Goal: Information Seeking & Learning: Learn about a topic

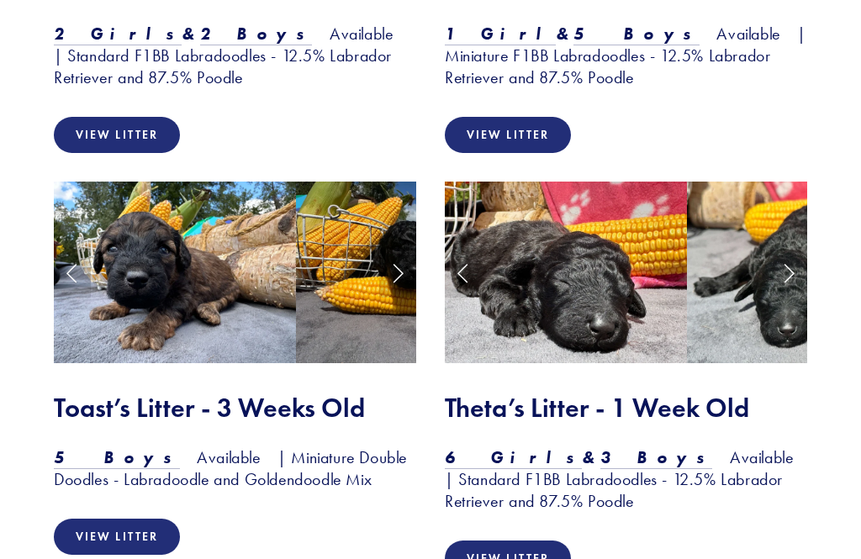
scroll to position [2224, 0]
click at [514, 541] on link "View Litter" at bounding box center [508, 559] width 126 height 36
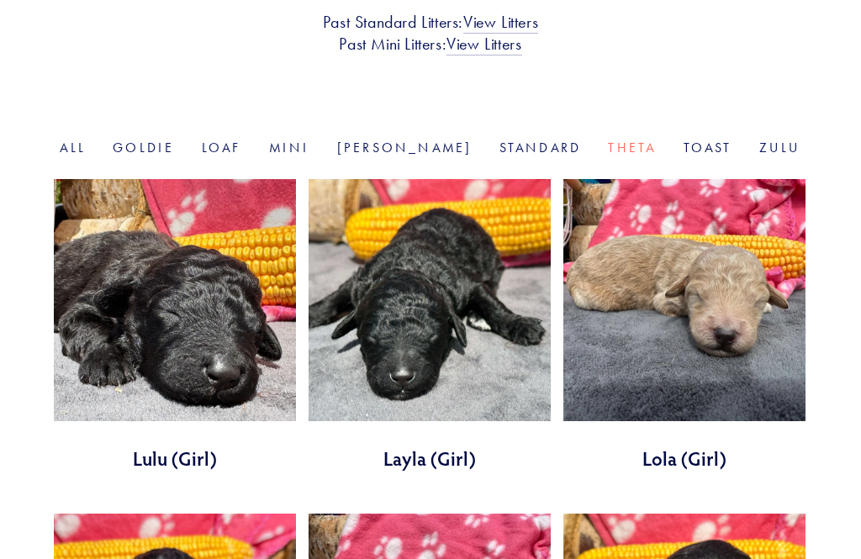
scroll to position [519, 0]
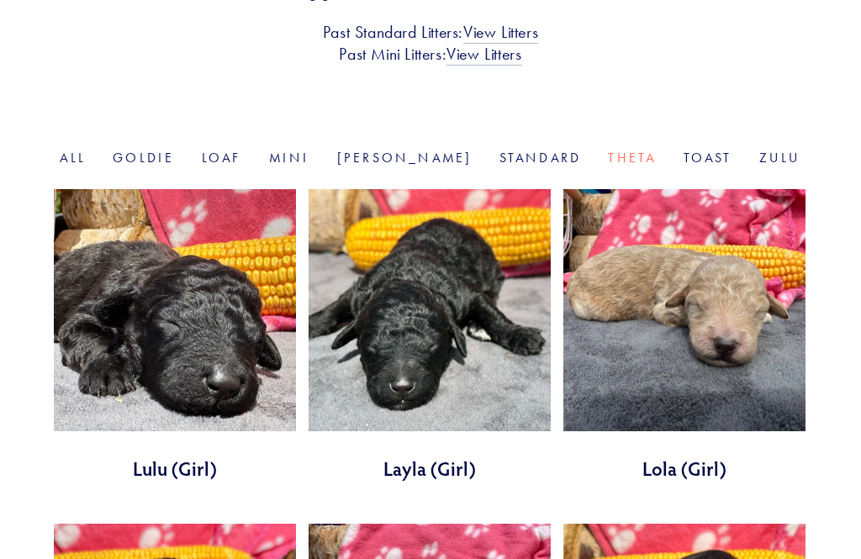
click at [767, 365] on link at bounding box center [684, 335] width 242 height 293
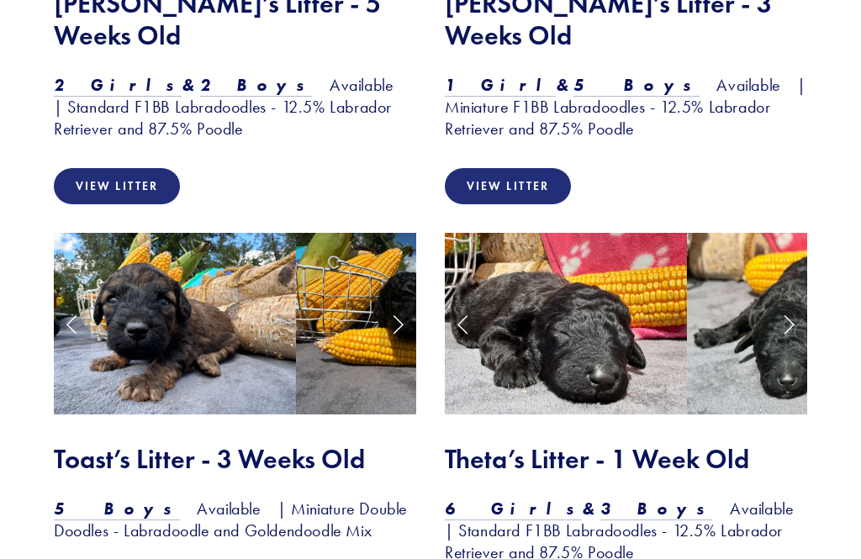
scroll to position [2172, 0]
click at [118, 234] on img at bounding box center [175, 325] width 242 height 182
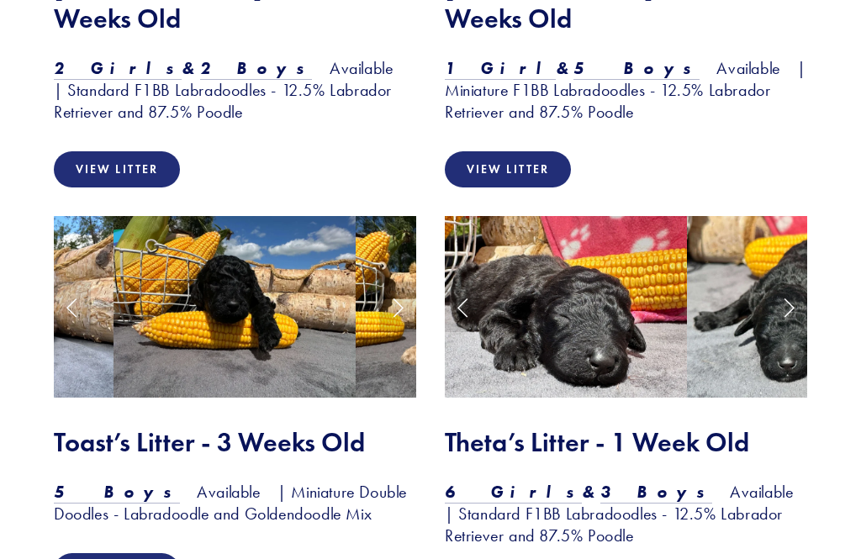
scroll to position [2189, 0]
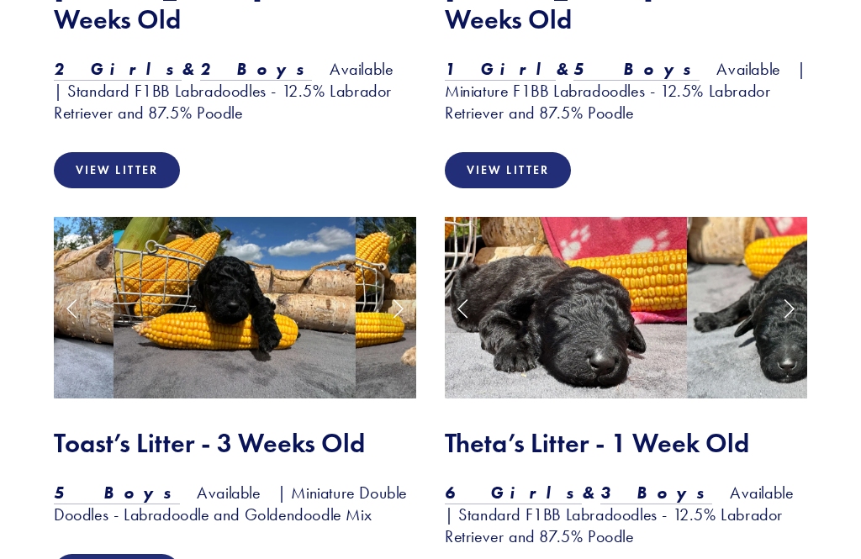
click at [177, 249] on img at bounding box center [234, 308] width 242 height 182
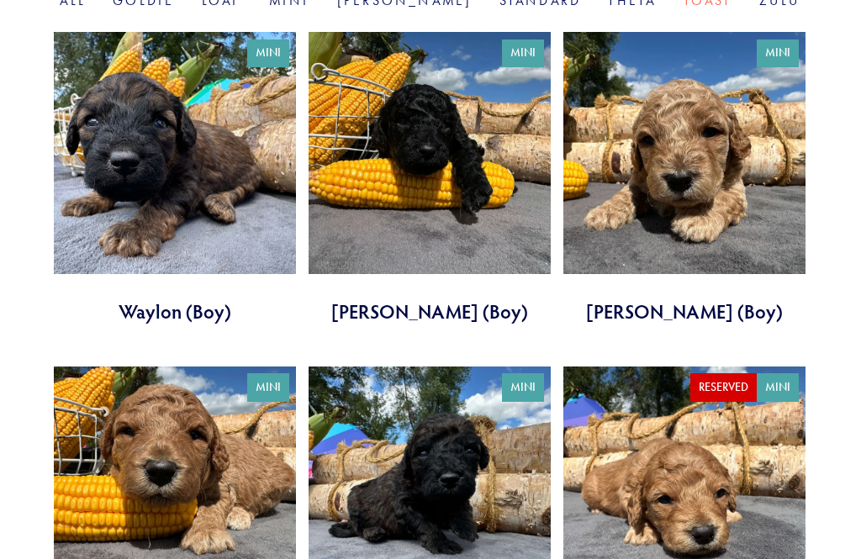
scroll to position [675, 0]
click at [727, 172] on link at bounding box center [684, 179] width 242 height 293
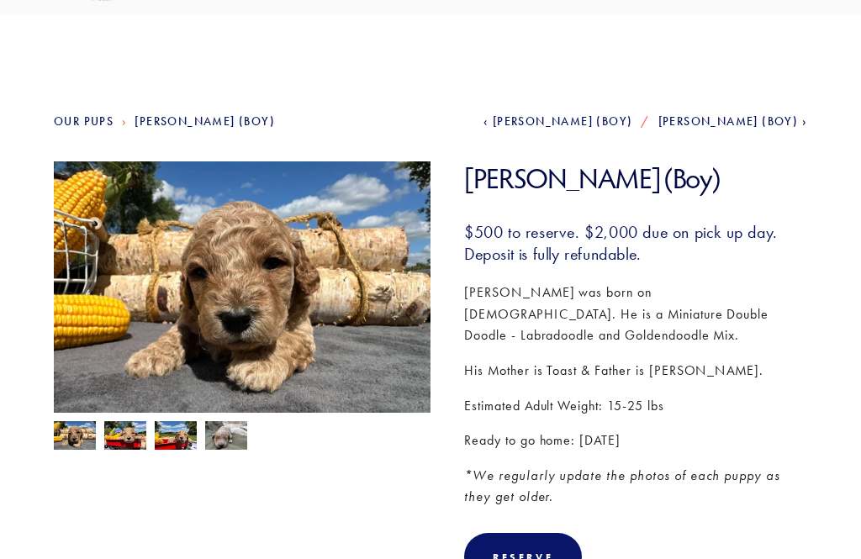
scroll to position [105, 0]
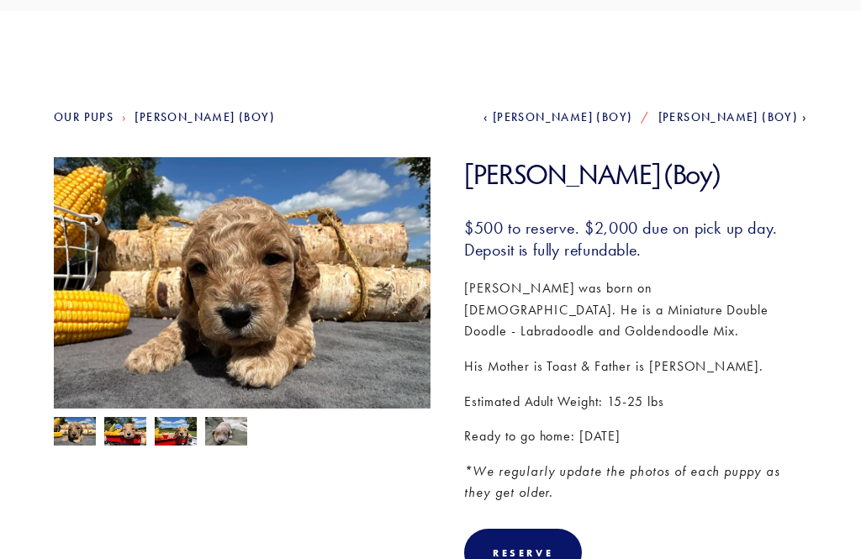
click at [117, 432] on img at bounding box center [125, 434] width 42 height 32
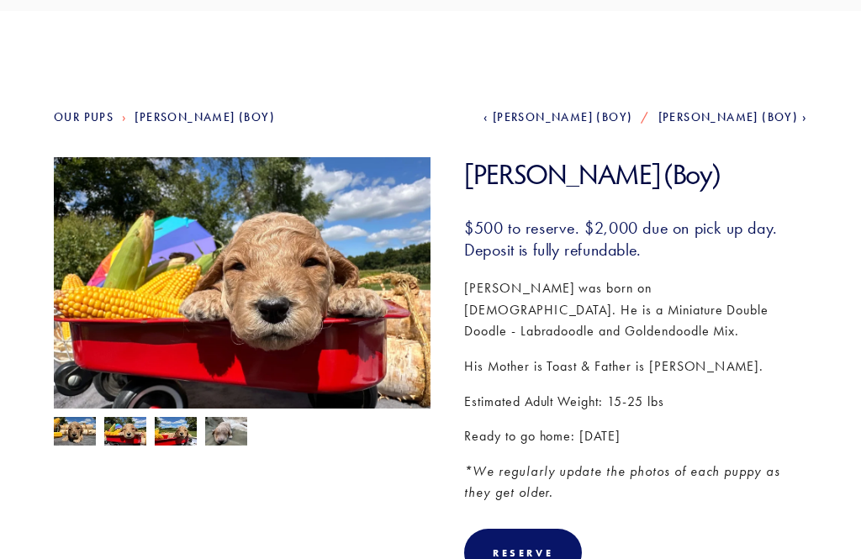
scroll to position [106, 0]
click at [167, 436] on img at bounding box center [176, 433] width 42 height 32
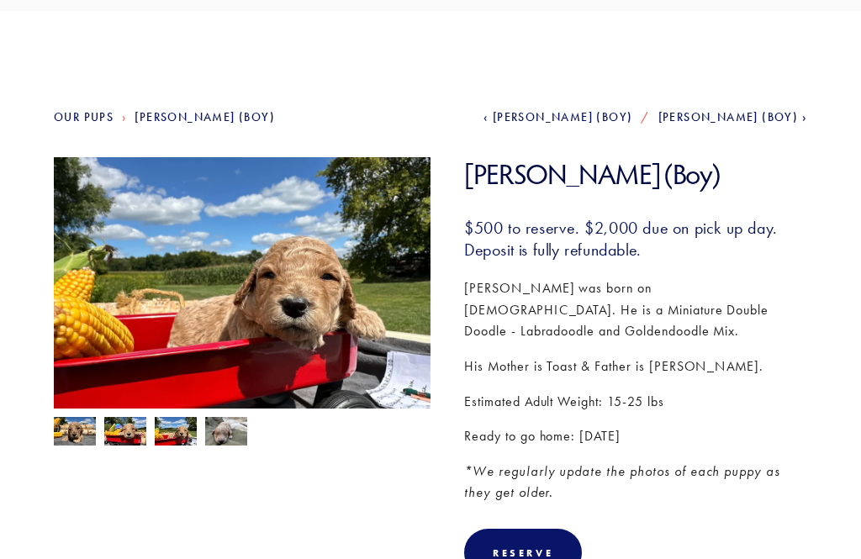
click at [215, 437] on img at bounding box center [226, 431] width 42 height 32
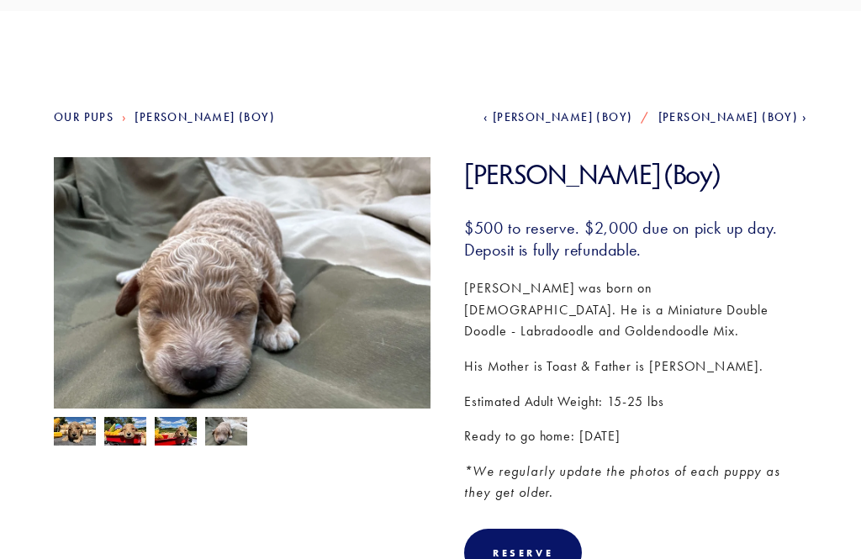
click at [63, 436] on img at bounding box center [75, 431] width 42 height 32
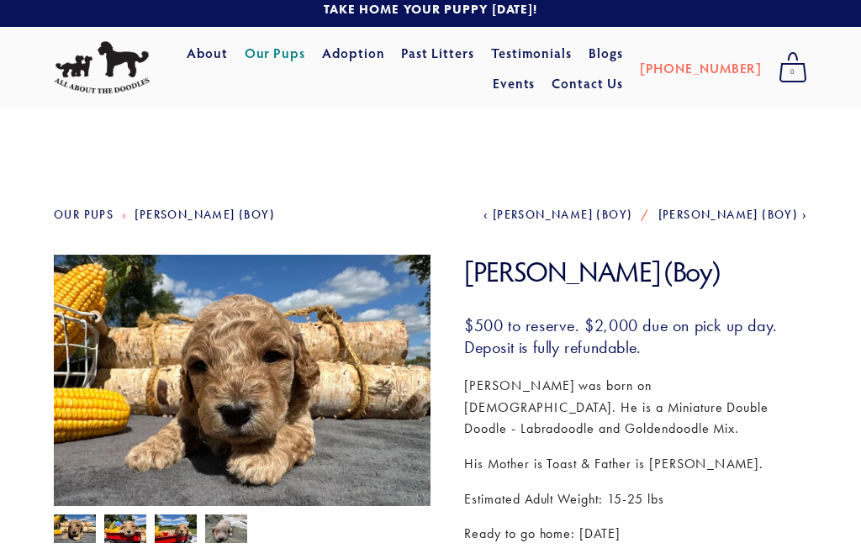
scroll to position [0, 0]
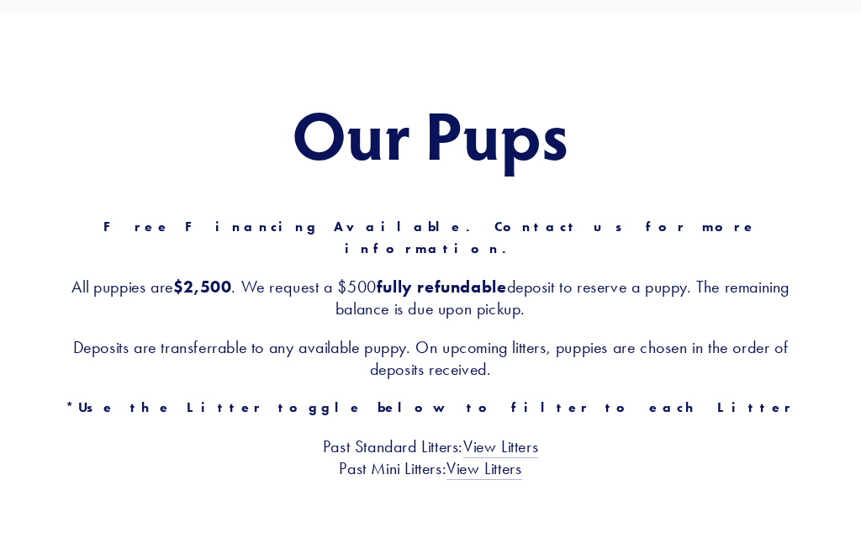
scroll to position [103, 0]
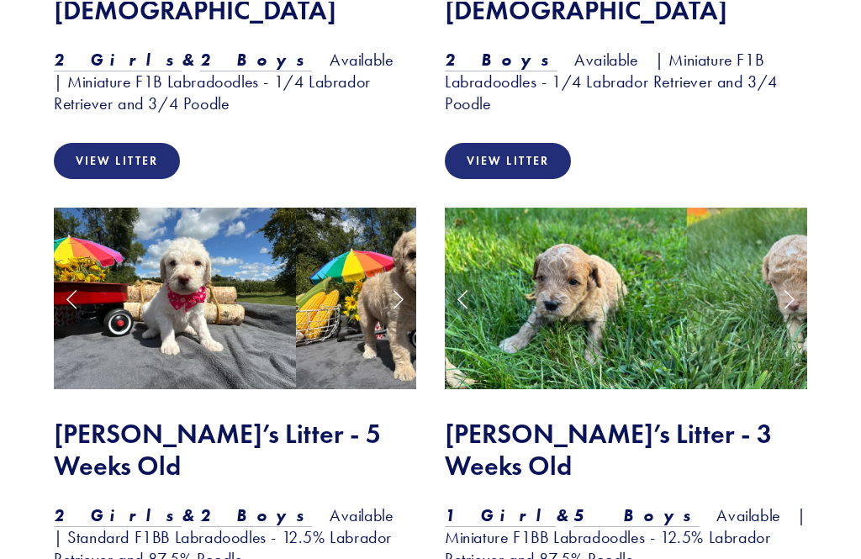
scroll to position [1743, 0]
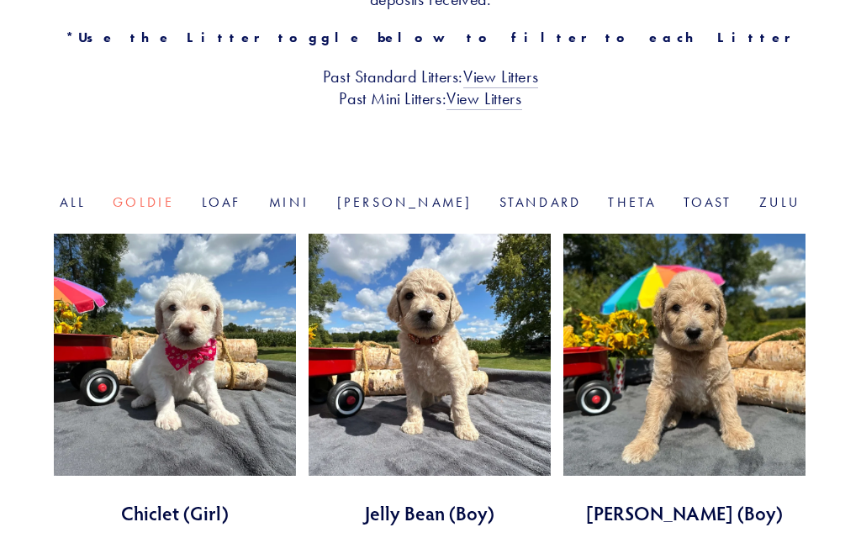
scroll to position [474, 0]
click at [164, 335] on link at bounding box center [175, 380] width 242 height 293
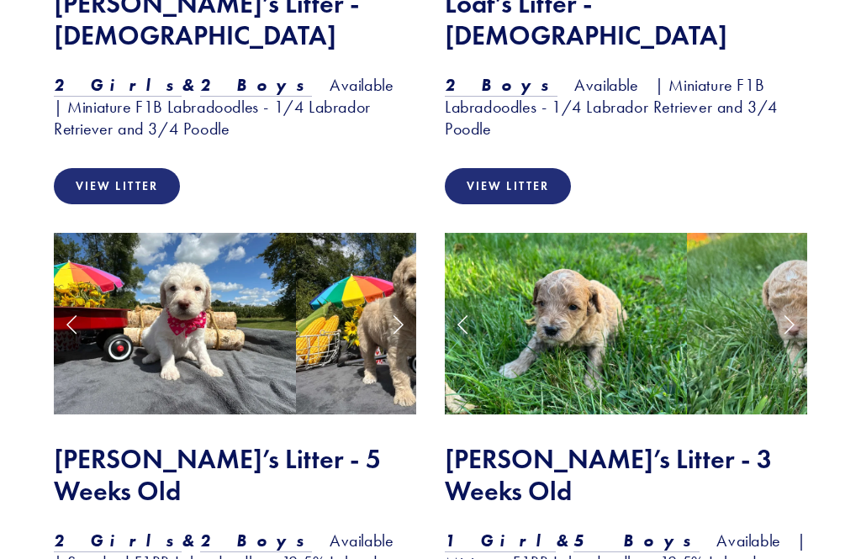
scroll to position [1716, 0]
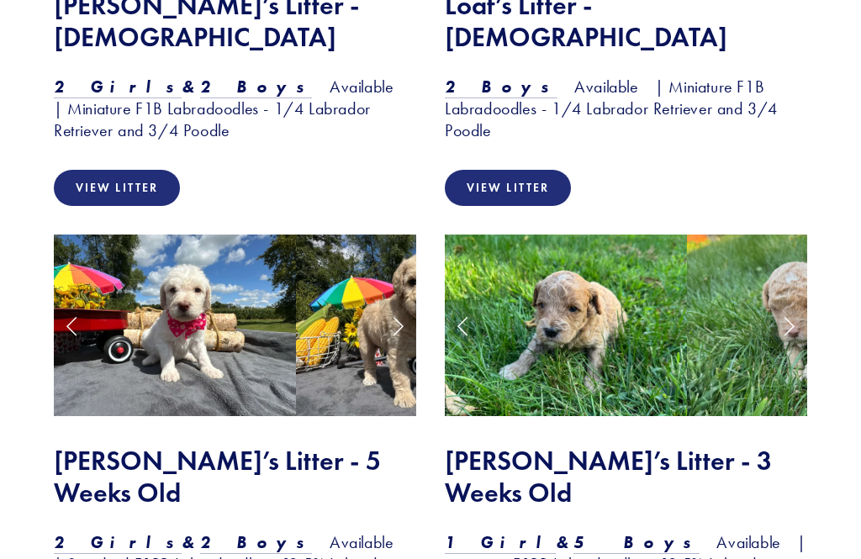
click at [640, 311] on img at bounding box center [566, 326] width 242 height 182
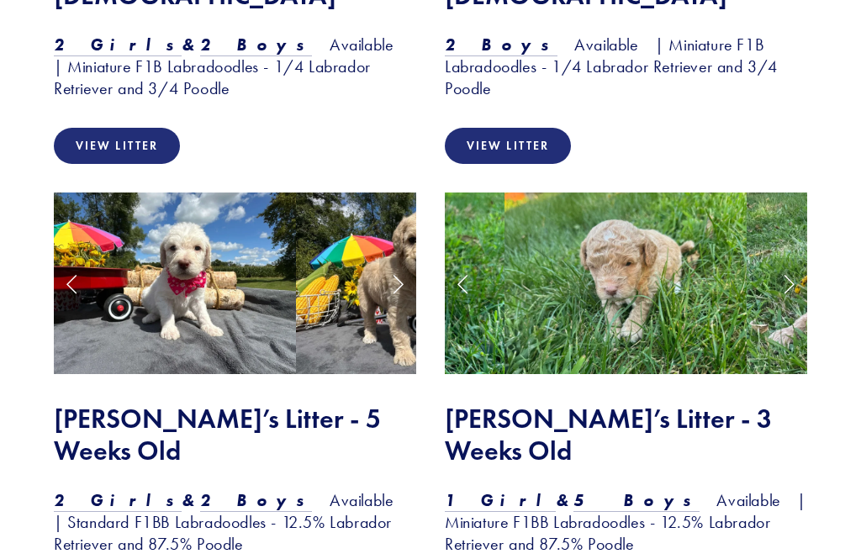
scroll to position [1787, 0]
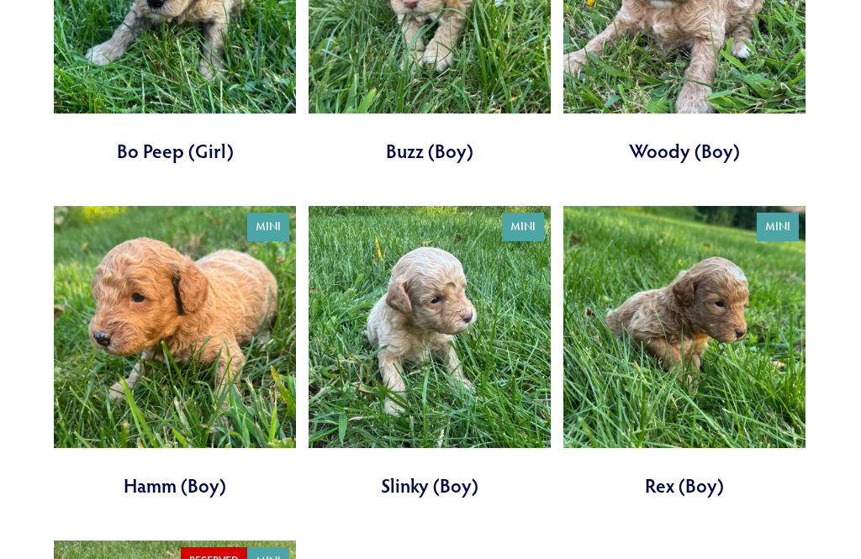
scroll to position [836, 0]
click at [121, 308] on link at bounding box center [175, 352] width 242 height 293
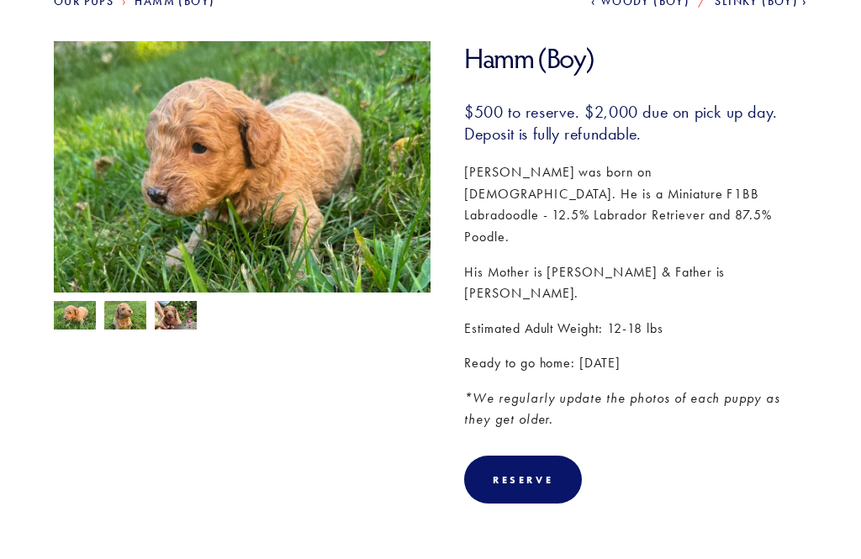
scroll to position [201, 0]
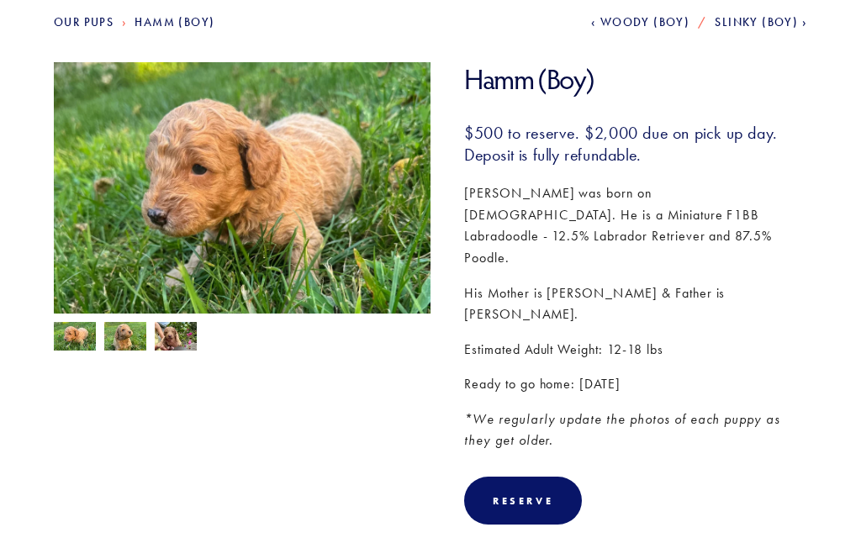
click at [123, 346] on img at bounding box center [125, 338] width 42 height 32
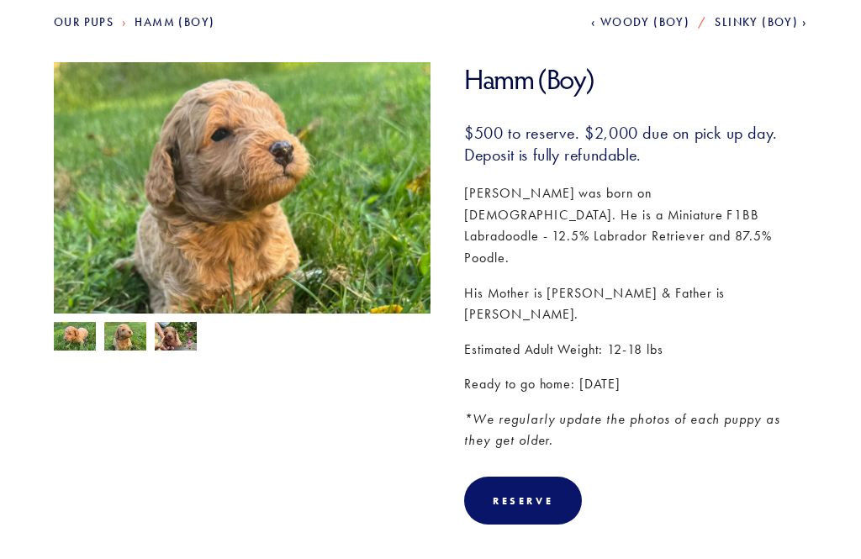
click at [170, 336] on img at bounding box center [176, 338] width 42 height 32
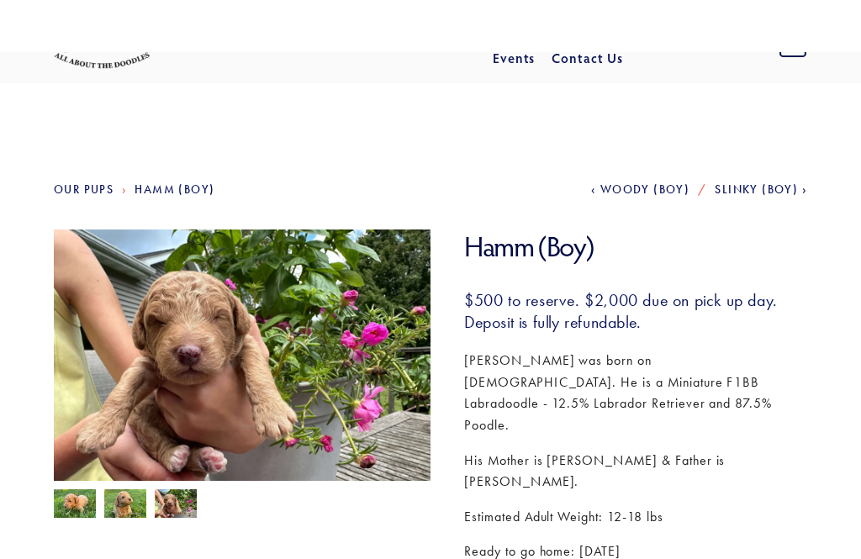
scroll to position [0, 0]
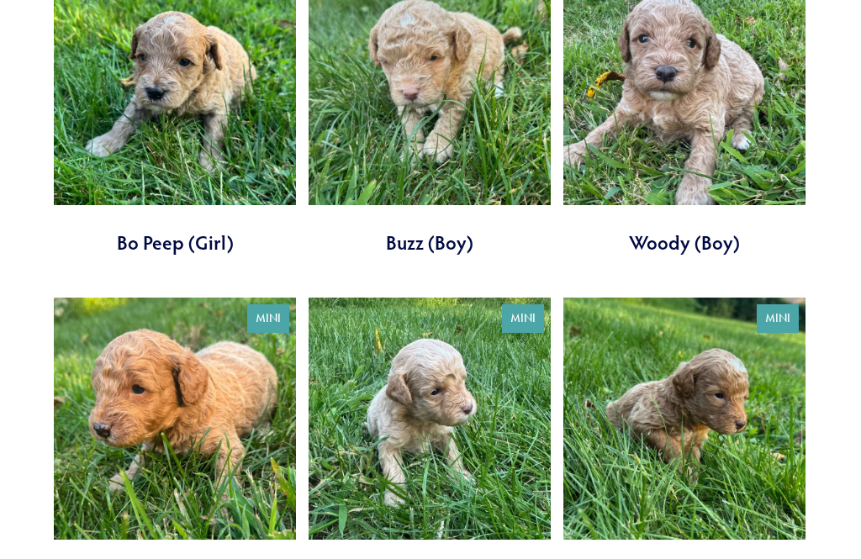
scroll to position [747, 0]
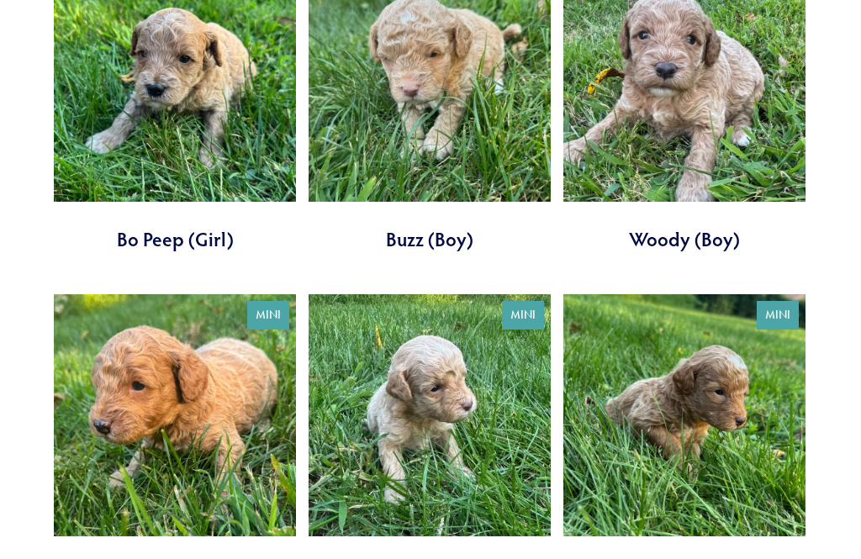
click at [139, 403] on link at bounding box center [175, 441] width 242 height 293
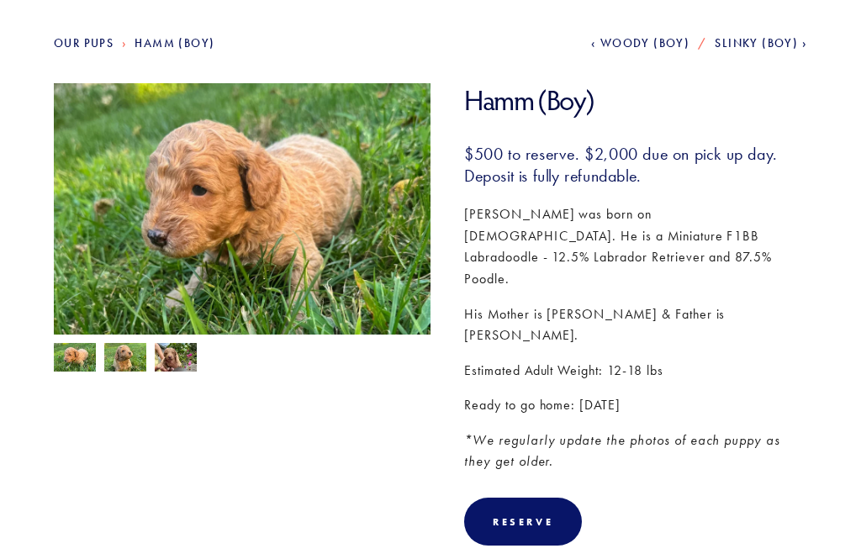
scroll to position [180, 0]
click at [119, 366] on img at bounding box center [125, 359] width 42 height 32
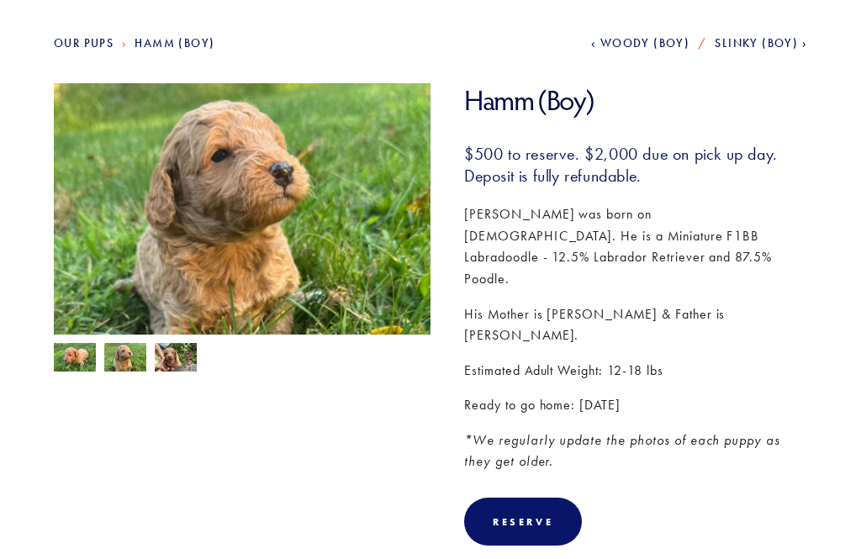
click at [164, 372] on img at bounding box center [176, 359] width 42 height 32
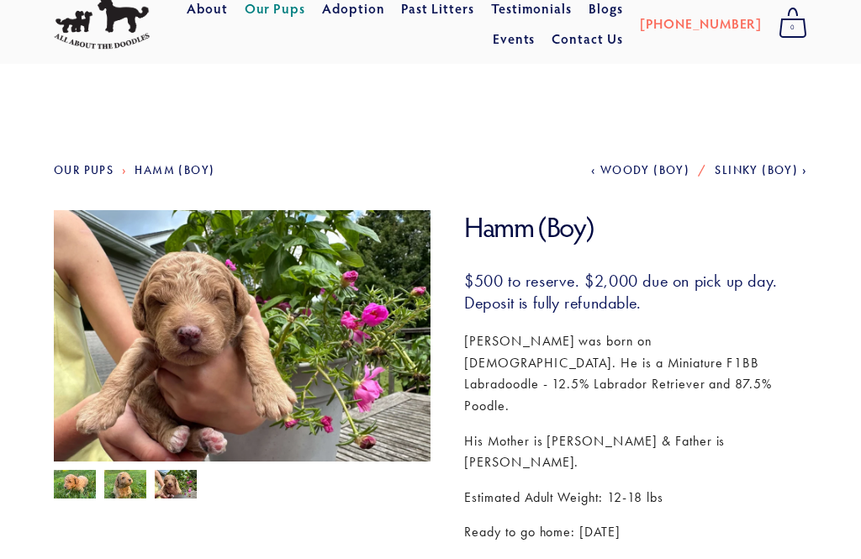
scroll to position [32, 0]
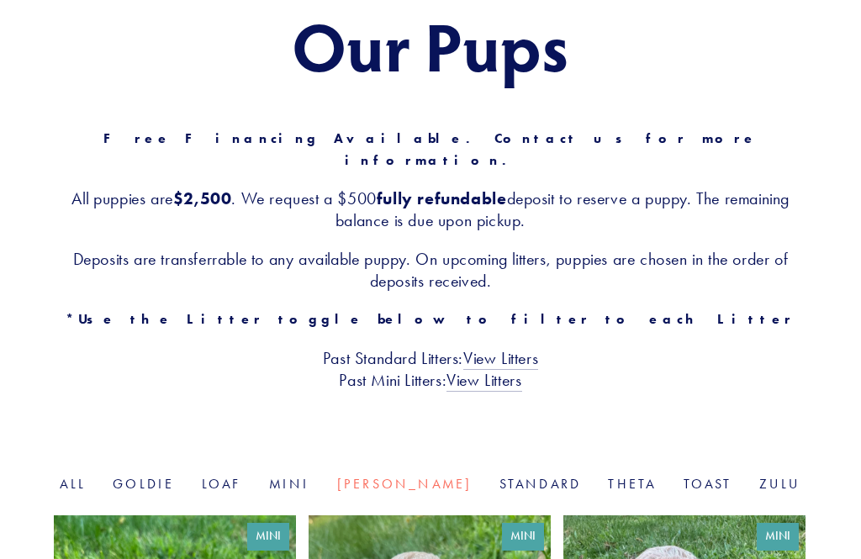
scroll to position [182, 0]
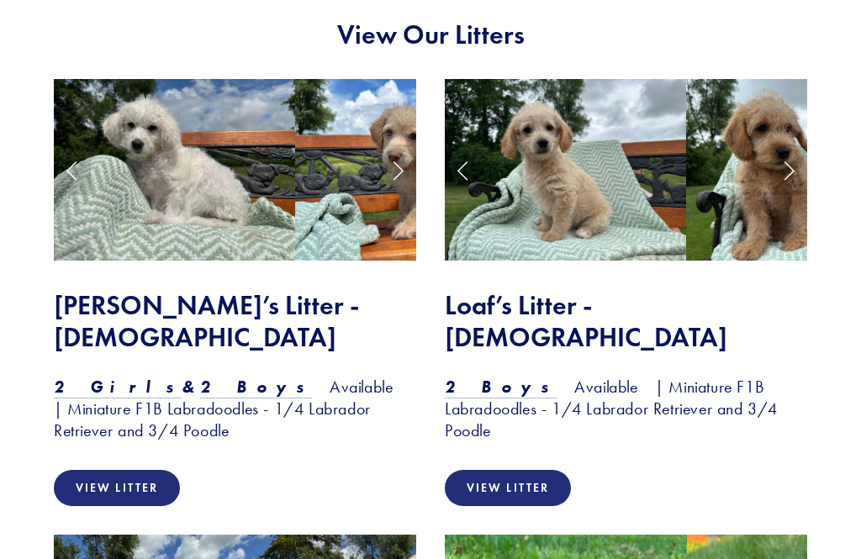
scroll to position [1417, 0]
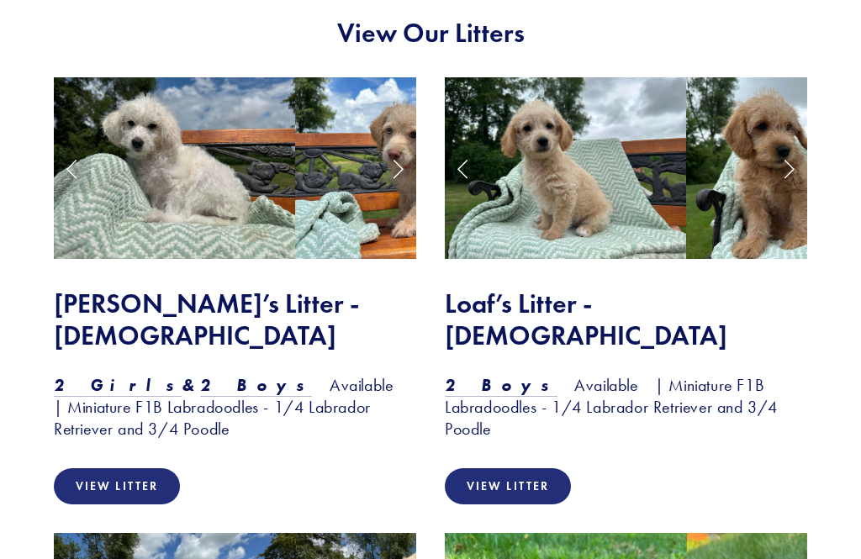
click at [514, 468] on link "View Litter" at bounding box center [508, 486] width 126 height 36
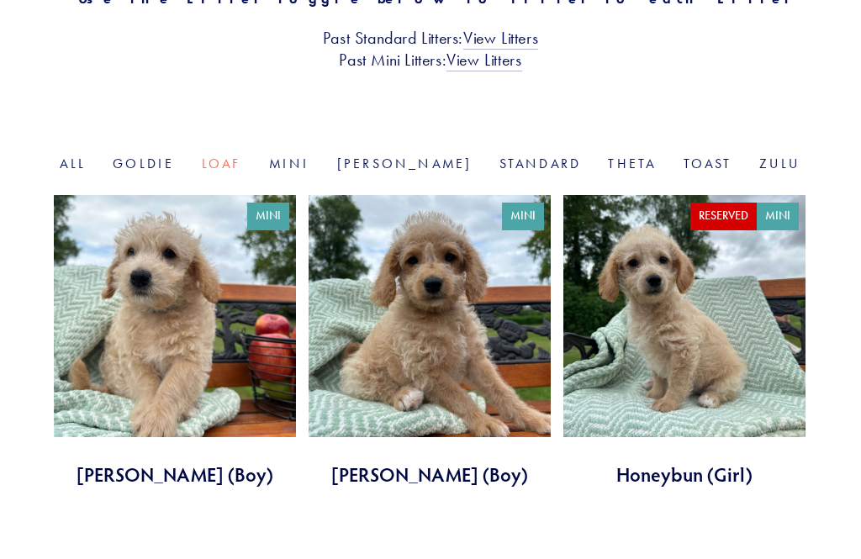
scroll to position [518, 0]
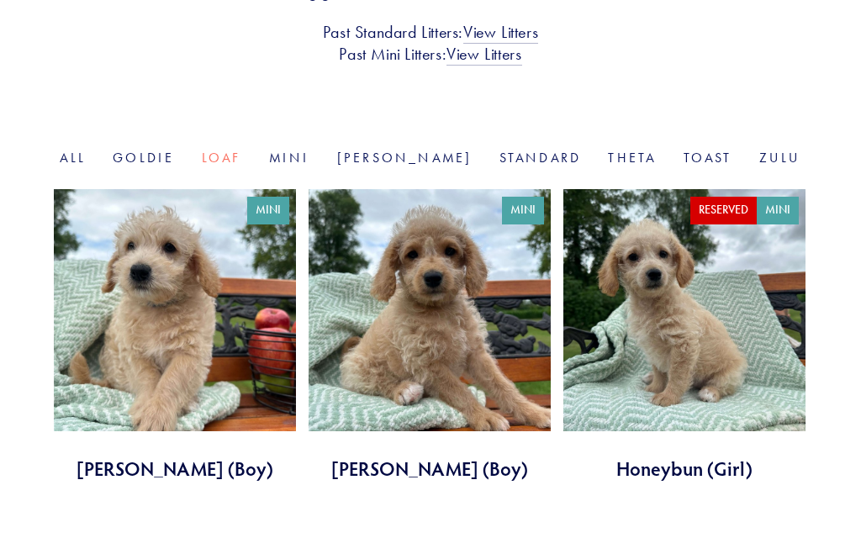
click at [138, 329] on link at bounding box center [175, 336] width 242 height 293
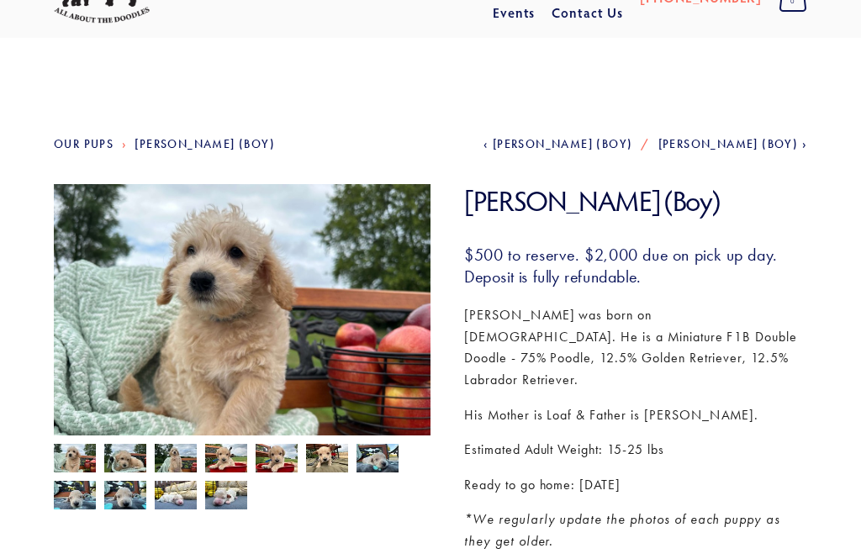
scroll to position [81, 0]
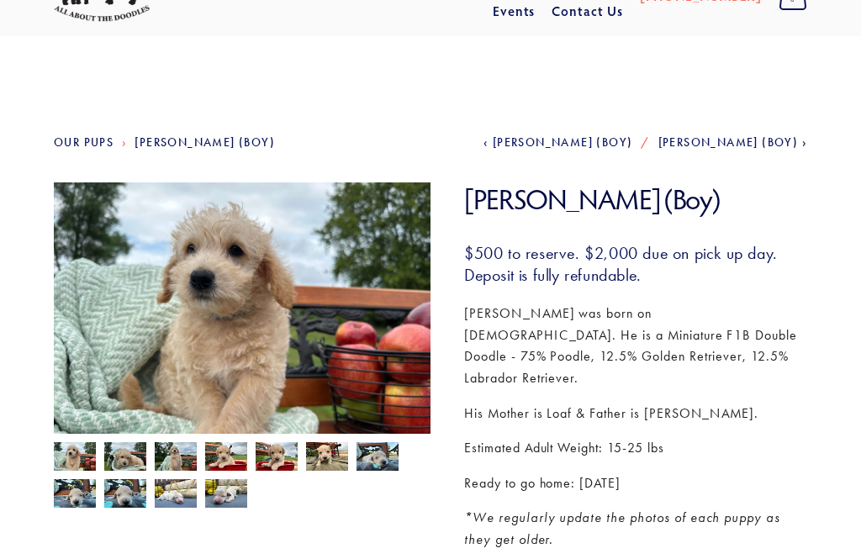
click at [117, 463] on img at bounding box center [125, 456] width 42 height 32
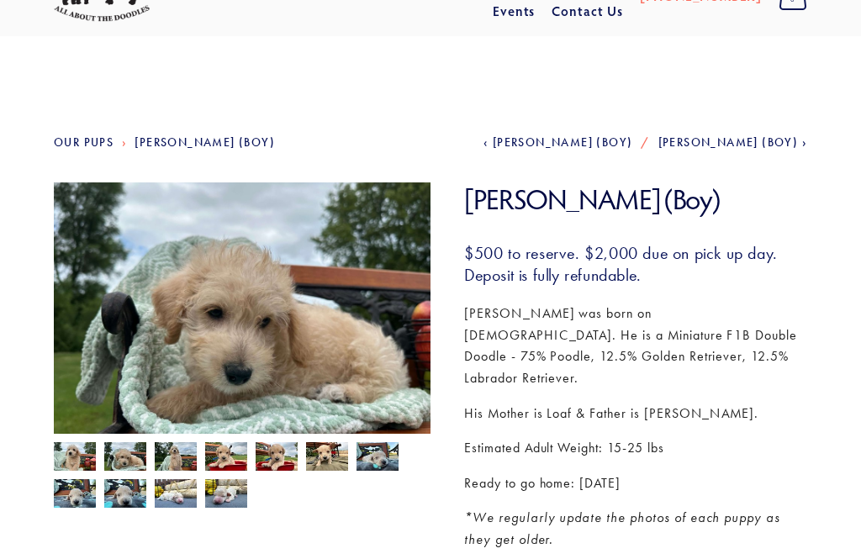
click at [165, 465] on img at bounding box center [176, 458] width 42 height 32
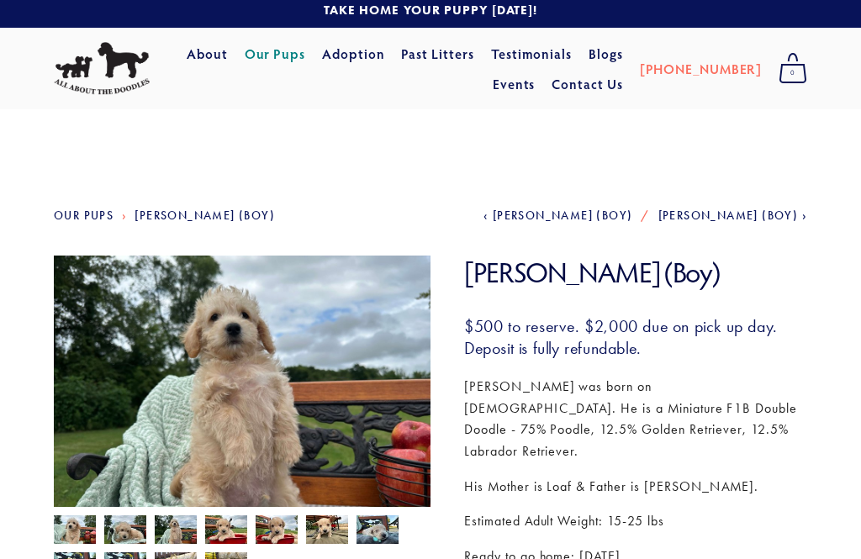
scroll to position [0, 0]
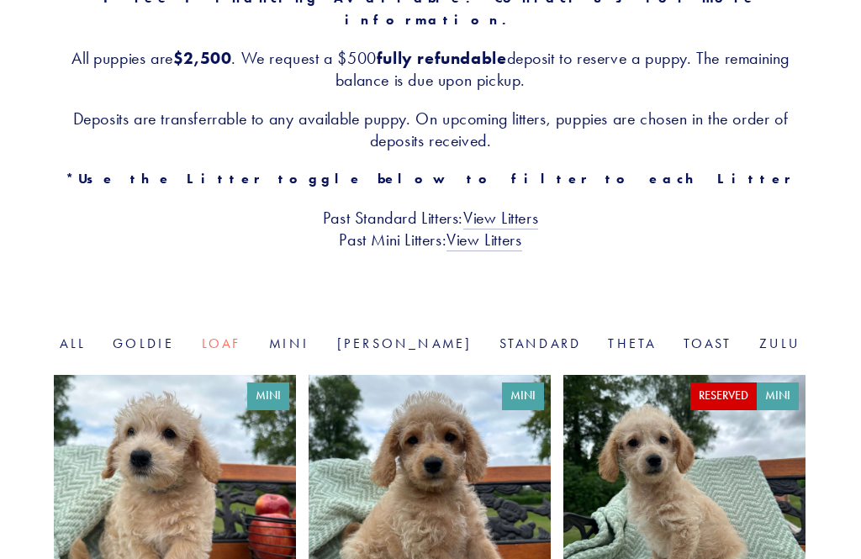
scroll to position [330, 0]
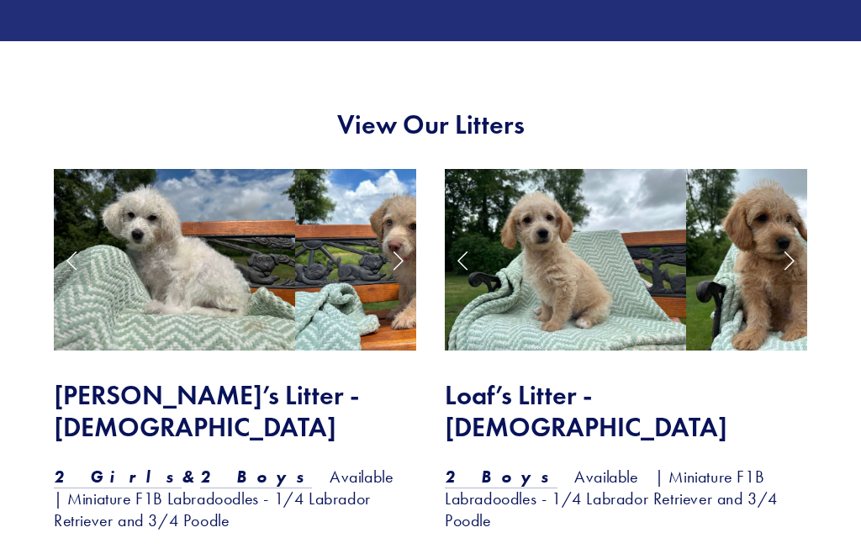
scroll to position [1326, 0]
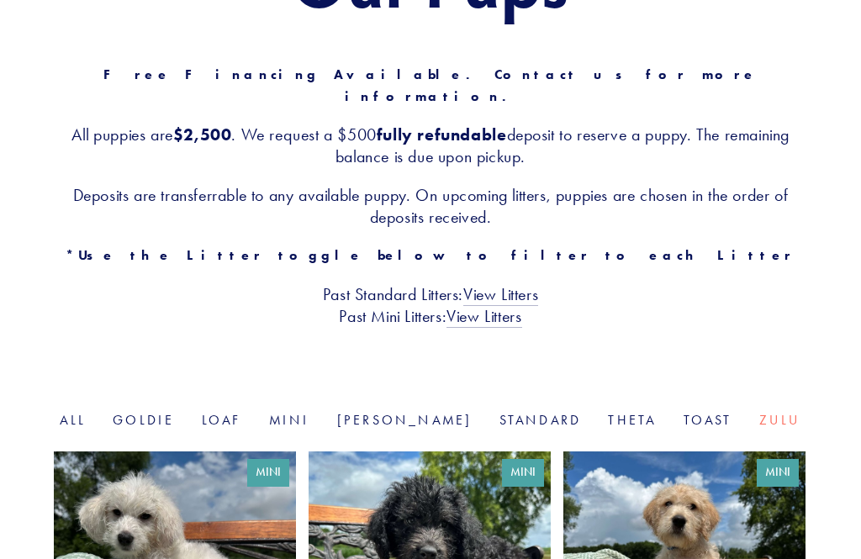
scroll to position [248, 0]
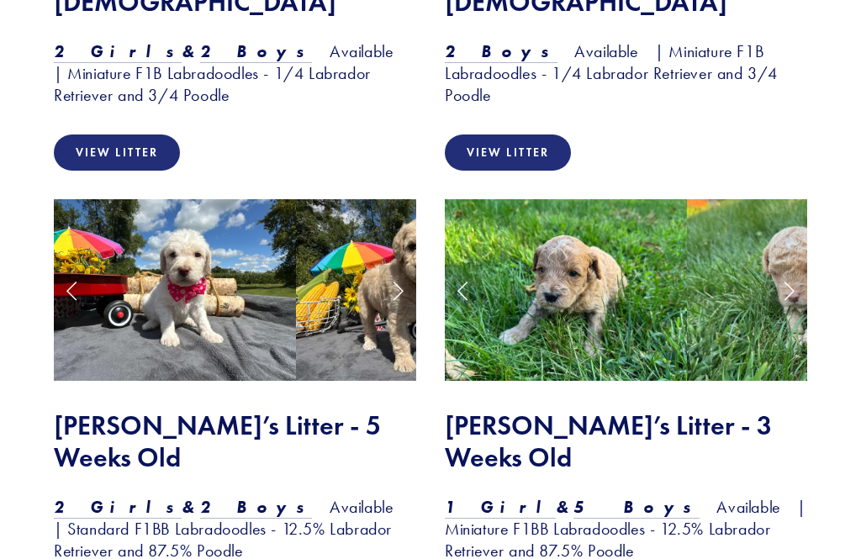
scroll to position [1751, 0]
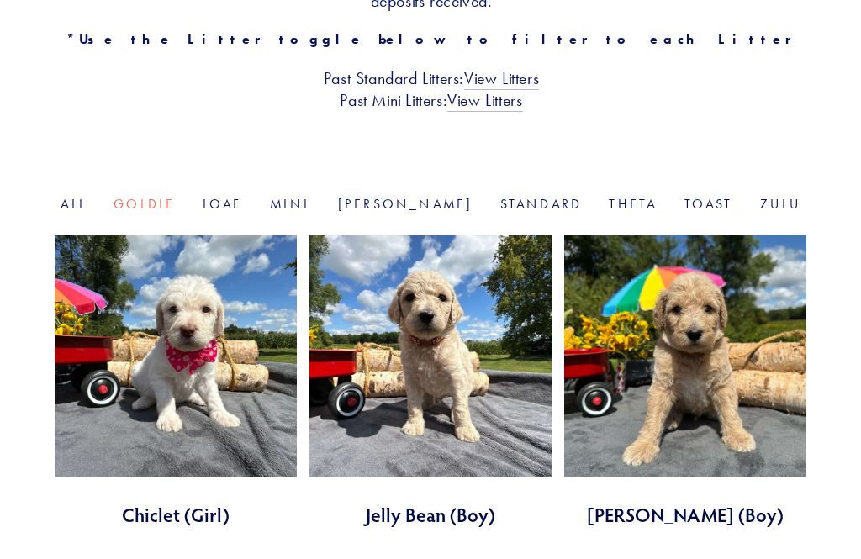
scroll to position [488, 0]
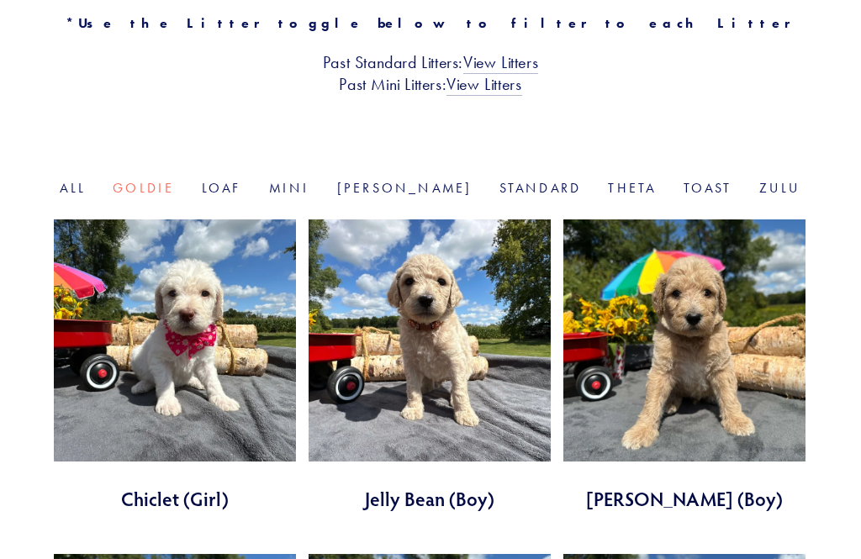
click at [168, 345] on link at bounding box center [175, 365] width 242 height 293
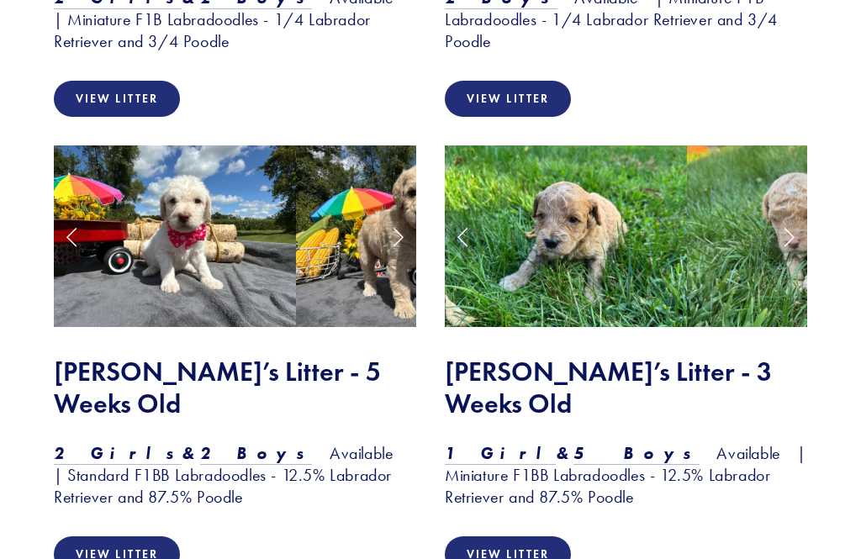
click at [550, 536] on link "View Litter" at bounding box center [508, 554] width 126 height 36
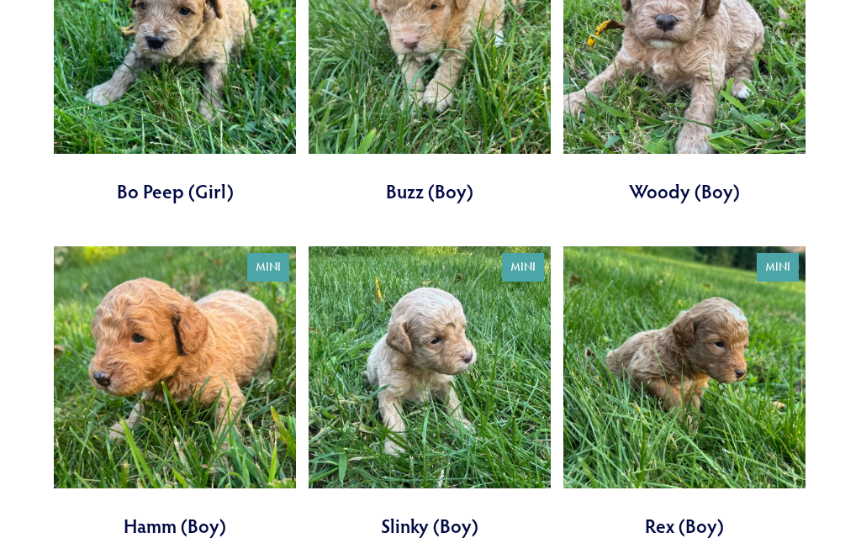
scroll to position [796, 0]
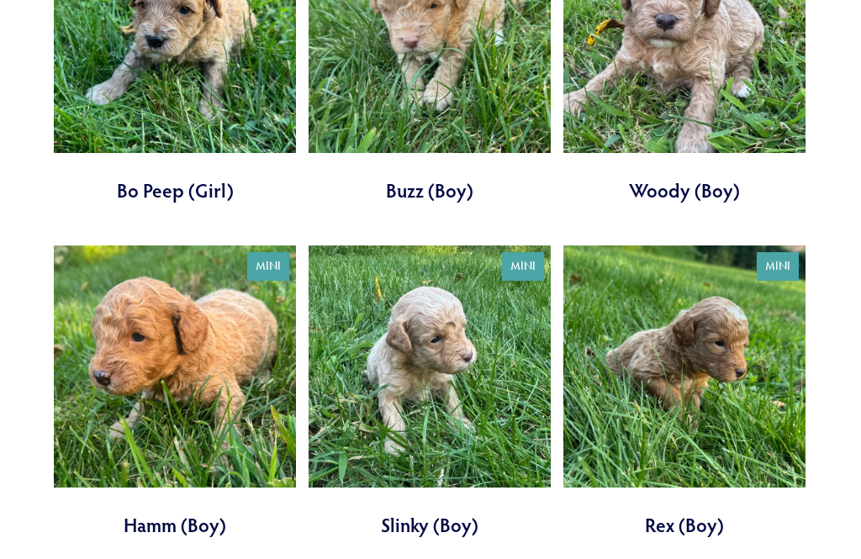
click at [148, 324] on link at bounding box center [175, 392] width 242 height 293
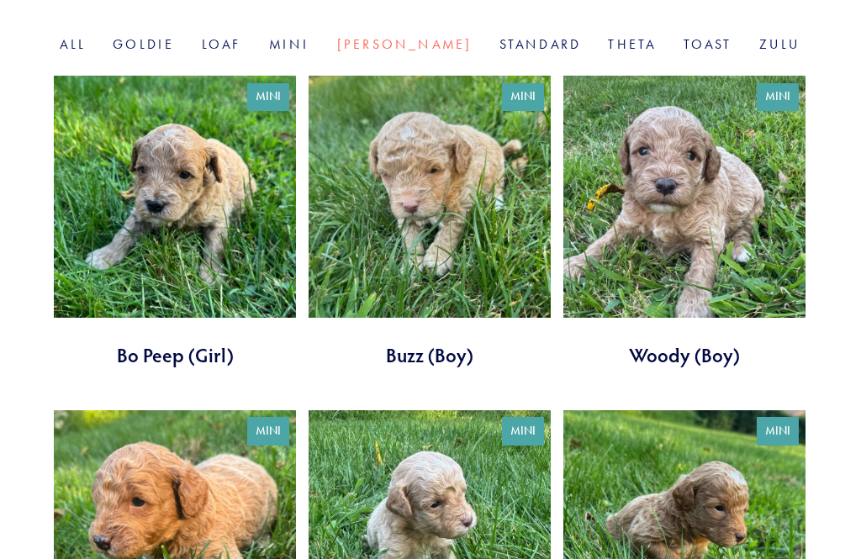
scroll to position [632, 0]
click at [704, 211] on link at bounding box center [684, 222] width 242 height 293
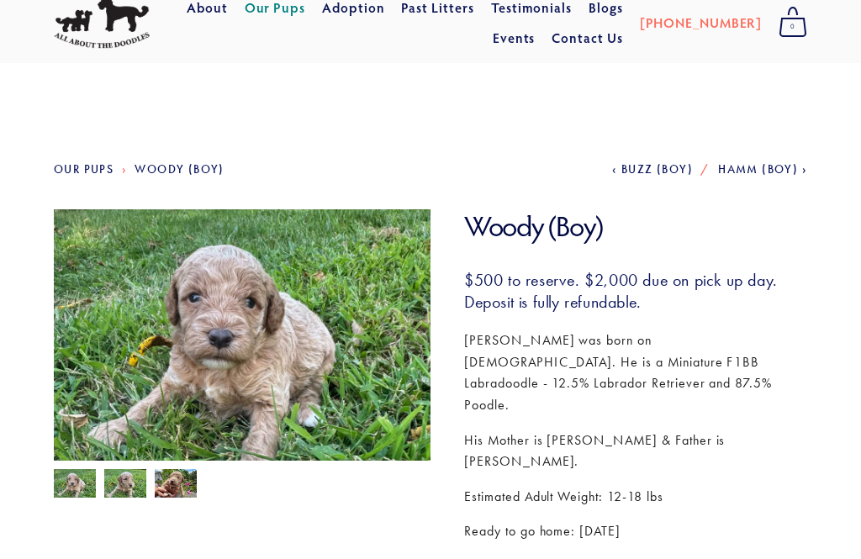
scroll to position [54, 0]
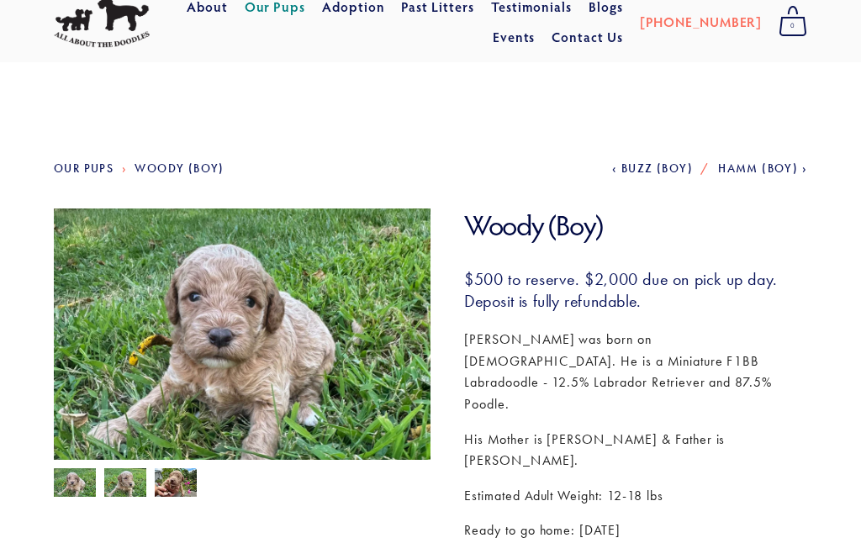
click at [122, 492] on img at bounding box center [125, 485] width 42 height 32
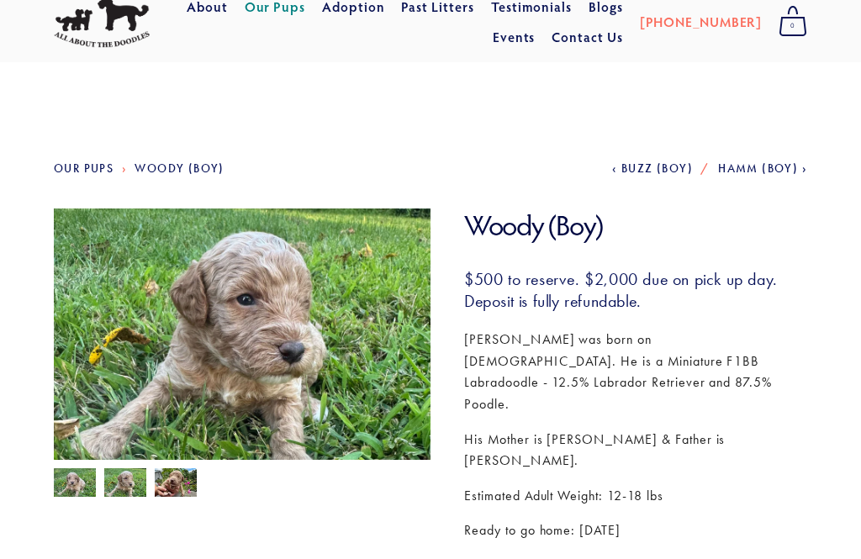
scroll to position [55, 0]
click at [175, 488] on img at bounding box center [176, 484] width 42 height 32
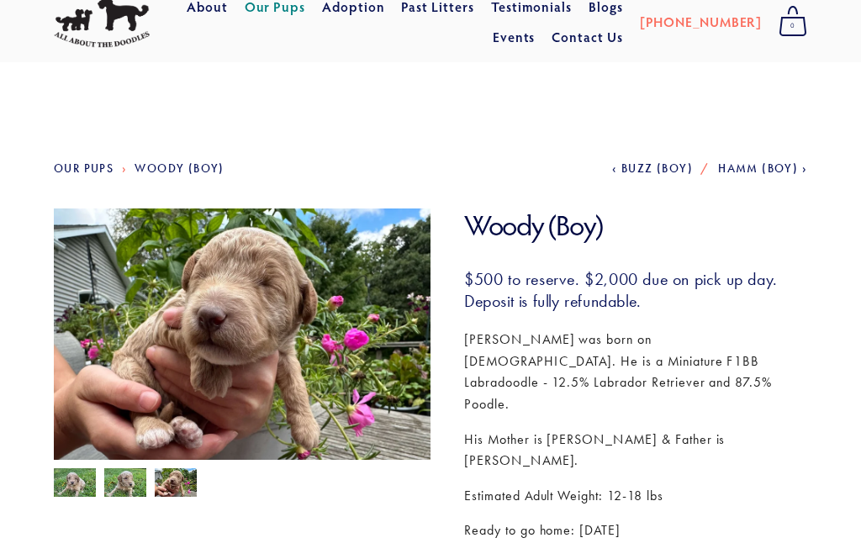
click at [67, 485] on img at bounding box center [75, 484] width 42 height 32
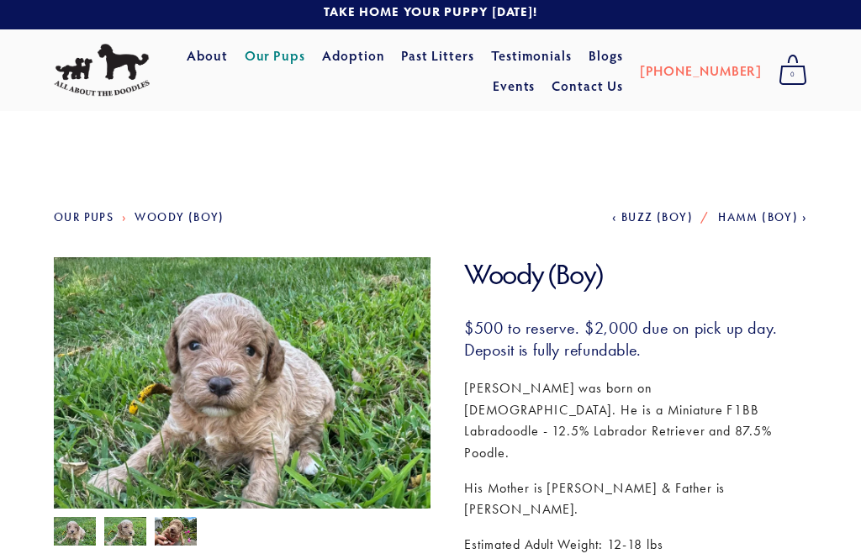
scroll to position [0, 0]
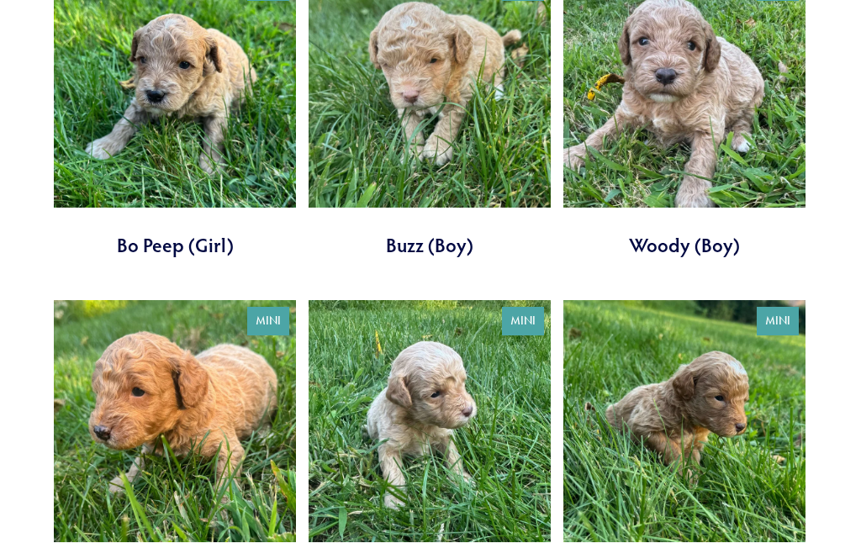
scroll to position [746, 0]
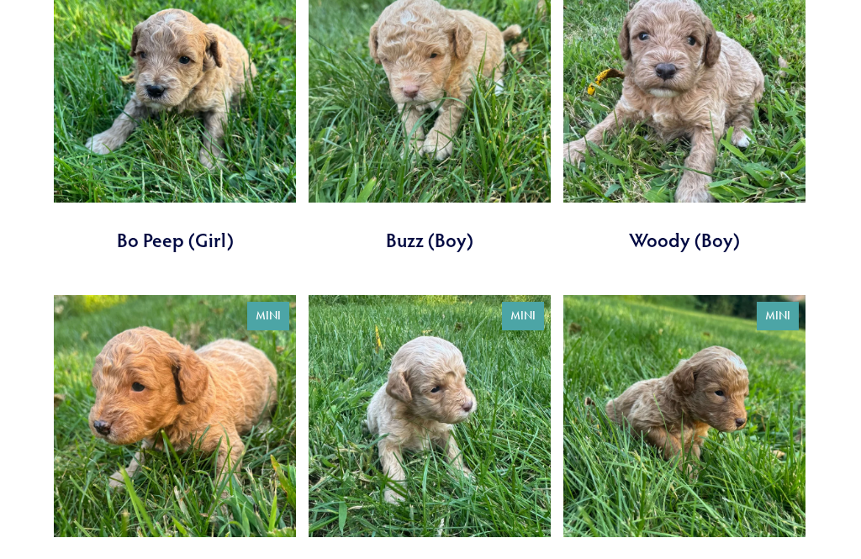
click at [733, 433] on link at bounding box center [684, 442] width 242 height 293
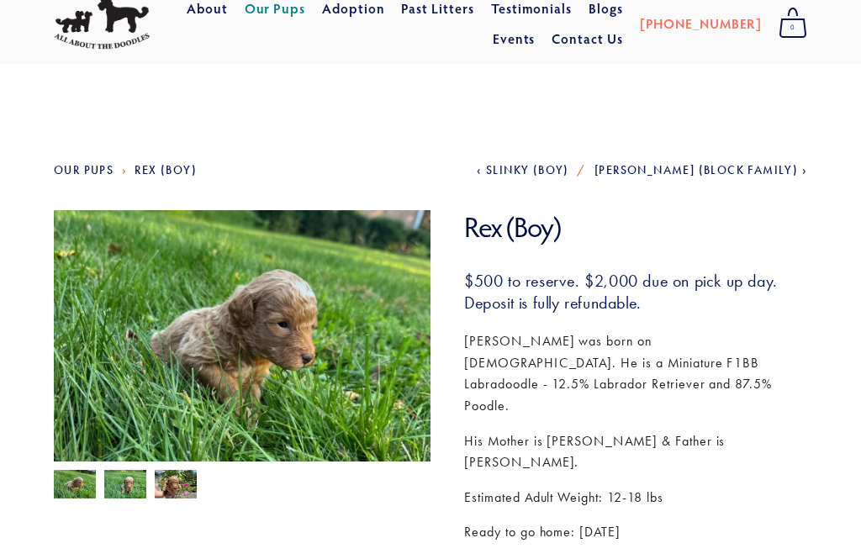
scroll to position [52, 0]
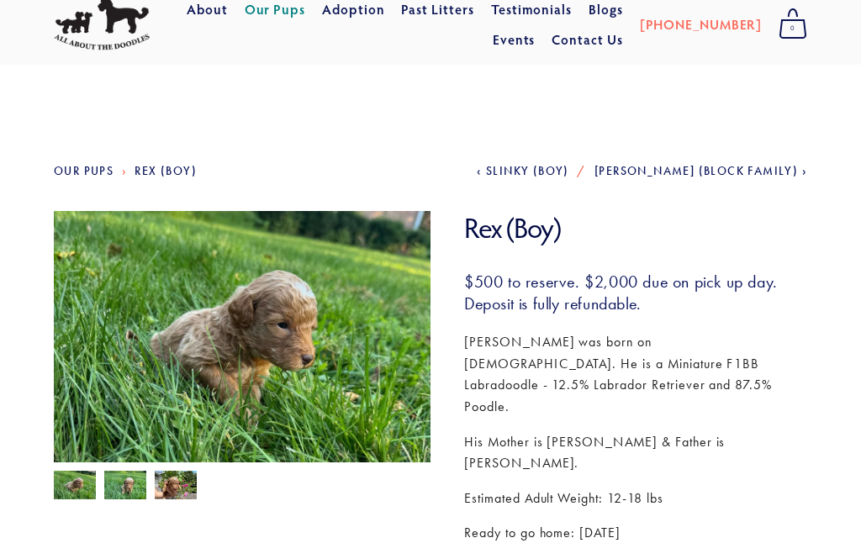
click at [71, 488] on img at bounding box center [75, 487] width 42 height 32
click at [121, 493] on img at bounding box center [125, 487] width 42 height 32
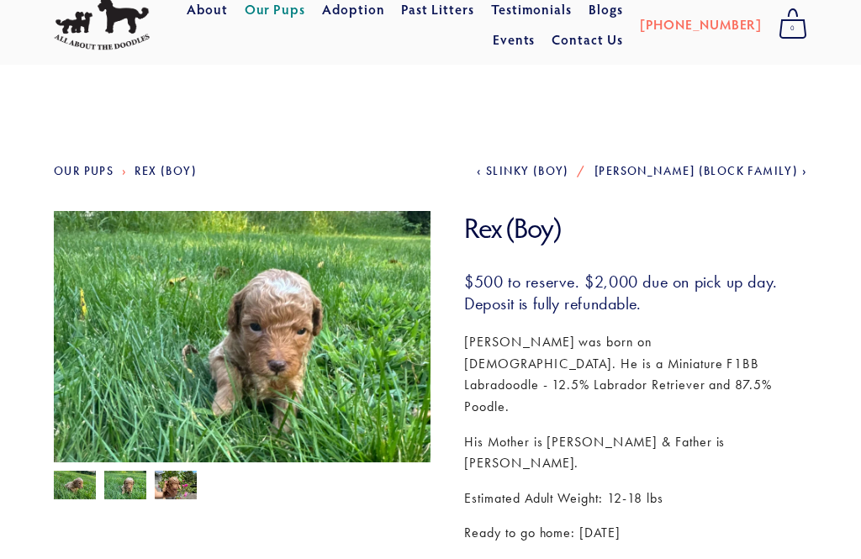
click at [175, 488] on img at bounding box center [176, 487] width 42 height 32
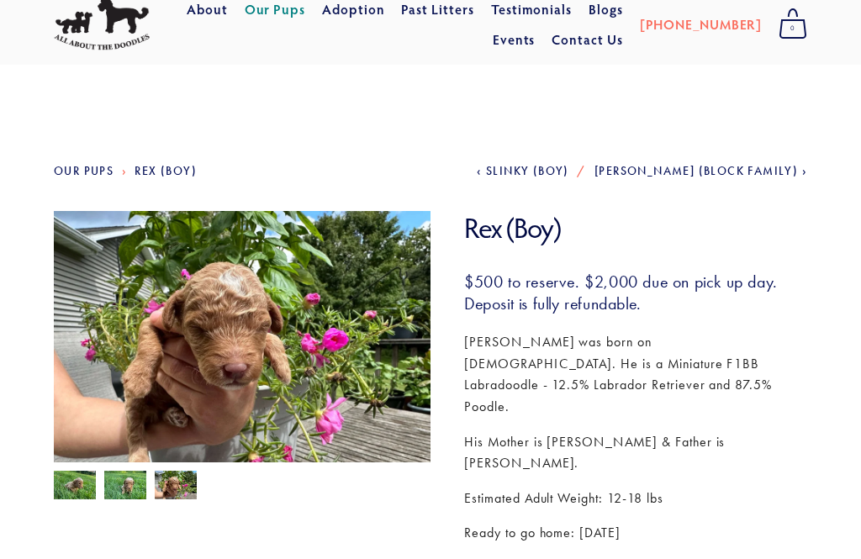
click at [70, 493] on img at bounding box center [75, 487] width 42 height 32
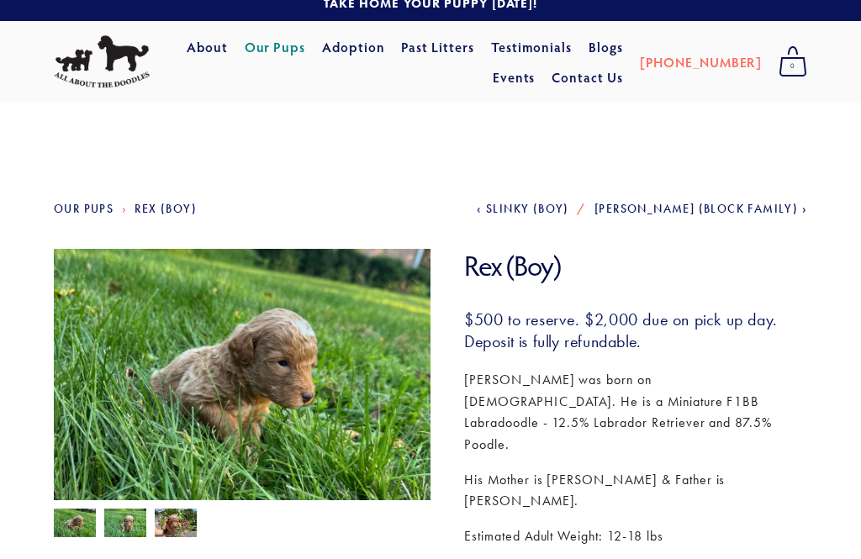
scroll to position [0, 0]
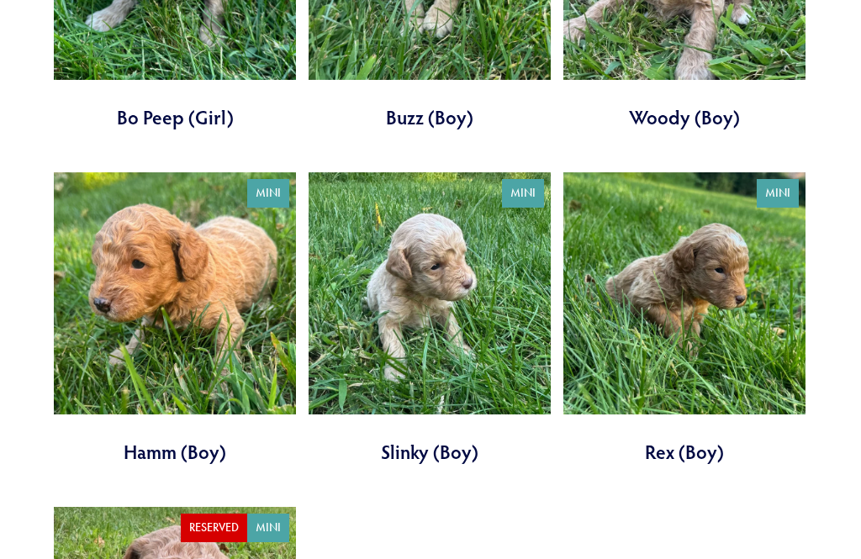
scroll to position [869, 0]
click at [257, 264] on link at bounding box center [175, 319] width 242 height 293
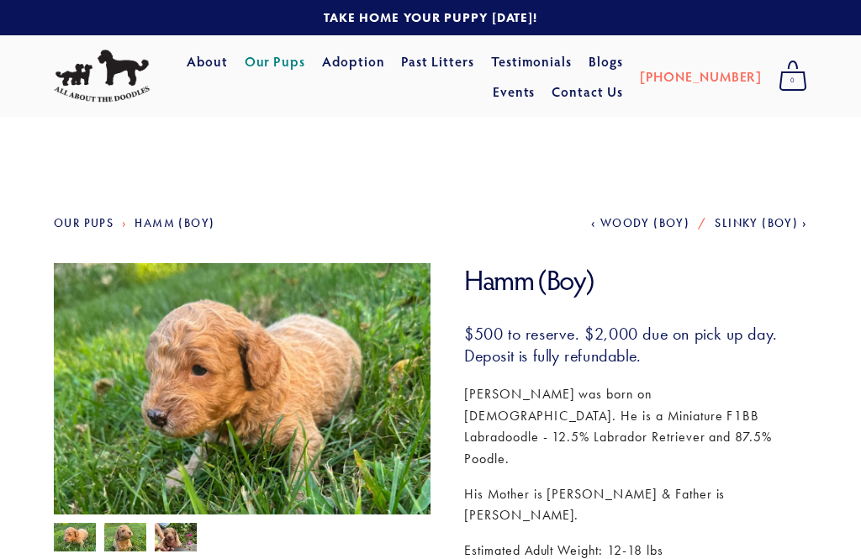
click at [203, 66] on link "About" at bounding box center [207, 61] width 41 height 30
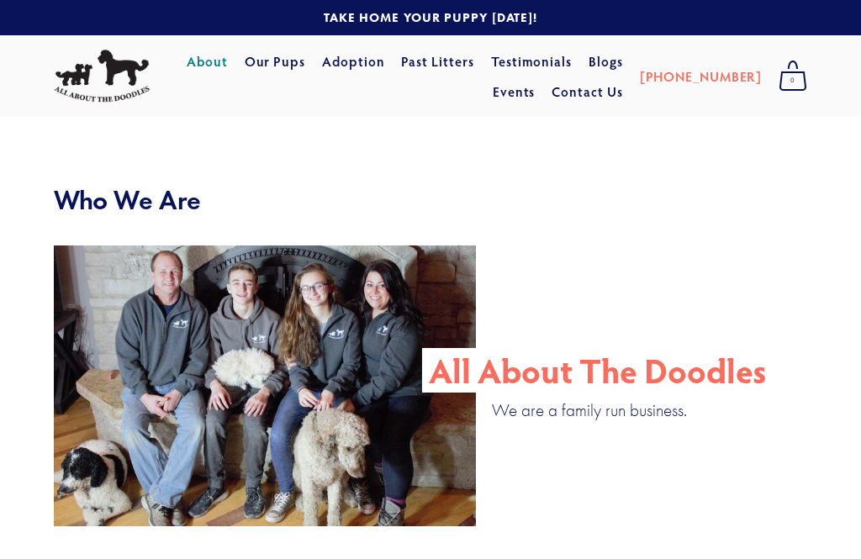
click at [270, 61] on link "Our Pups" at bounding box center [275, 61] width 61 height 30
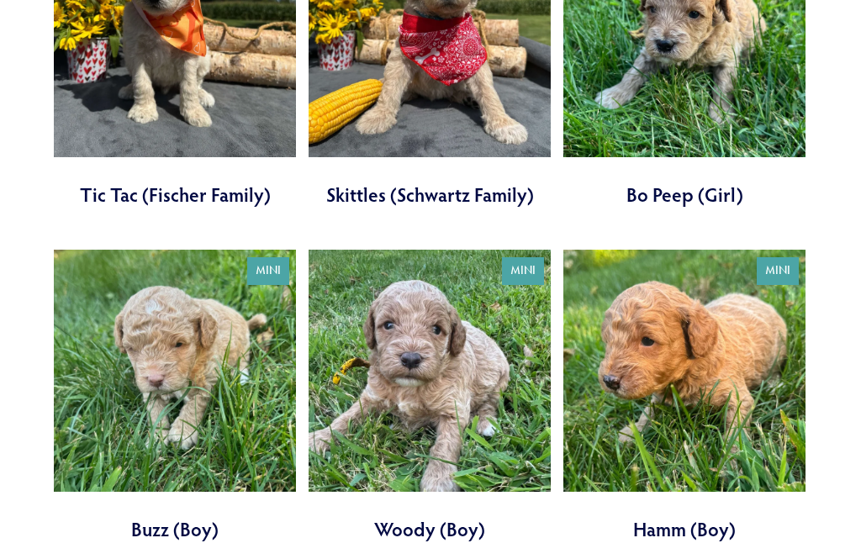
scroll to position [2129, 0]
click at [757, 412] on link at bounding box center [684, 396] width 242 height 293
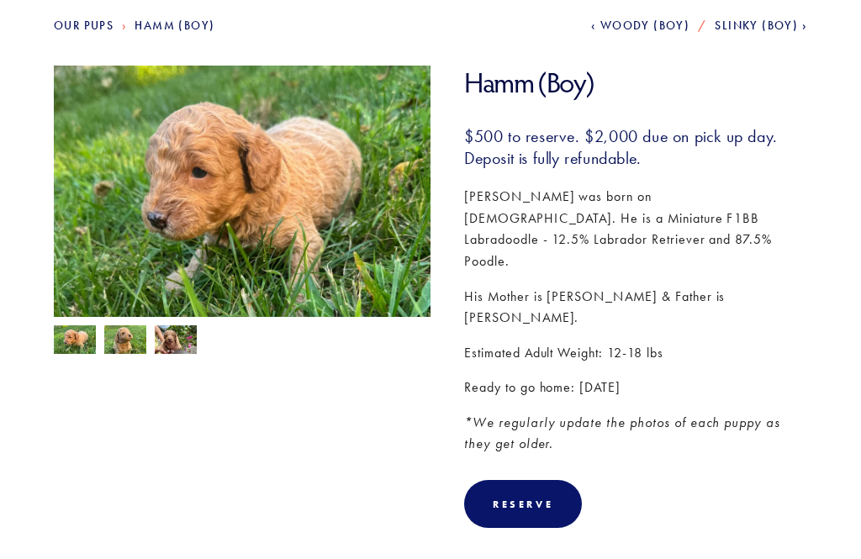
scroll to position [196, 0]
